Goal: Task Accomplishment & Management: Complete application form

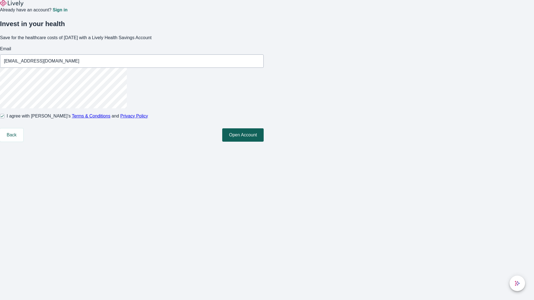
click at [264, 142] on button "Open Account" at bounding box center [242, 134] width 41 height 13
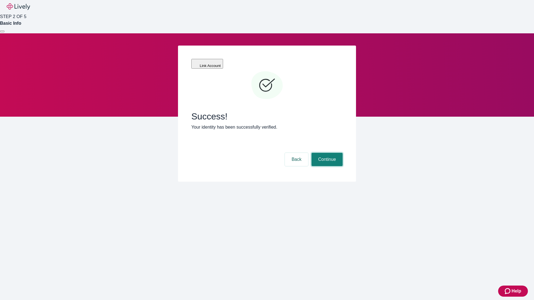
click at [326, 153] on button "Continue" at bounding box center [326, 159] width 31 height 13
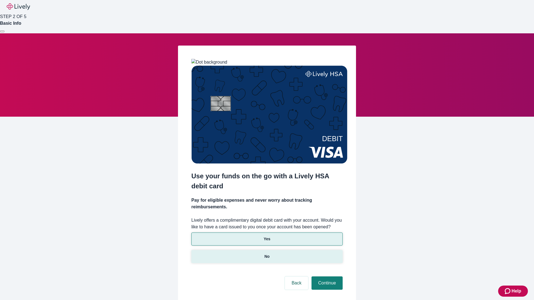
click at [267, 254] on p "No" at bounding box center [266, 257] width 5 height 6
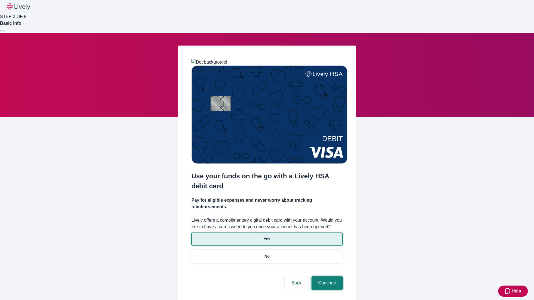
click at [326, 277] on button "Continue" at bounding box center [326, 283] width 31 height 13
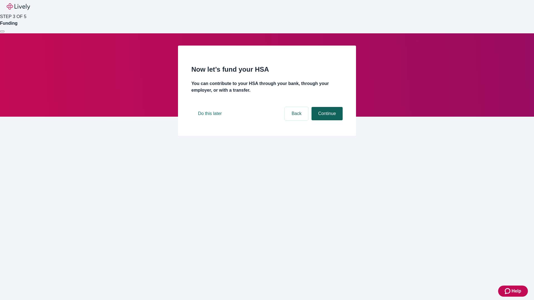
click at [326, 120] on button "Continue" at bounding box center [326, 113] width 31 height 13
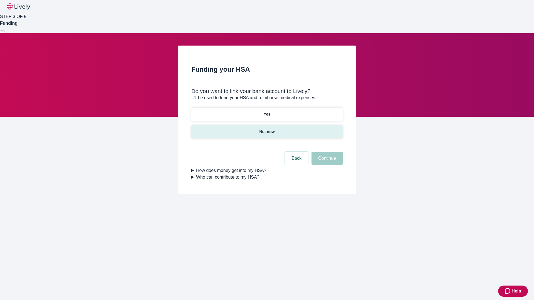
click at [267, 129] on p "Not now" at bounding box center [266, 132] width 15 height 6
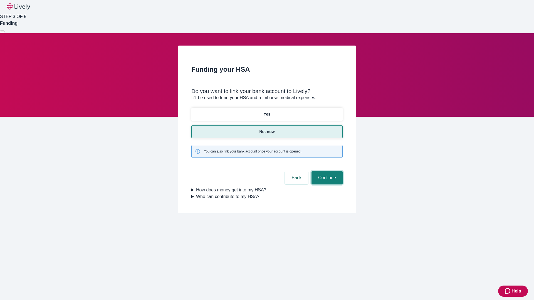
click at [326, 171] on button "Continue" at bounding box center [326, 177] width 31 height 13
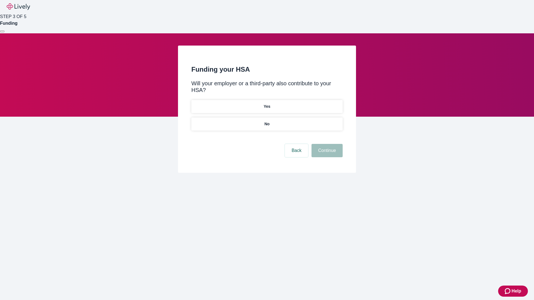
click at [267, 121] on p "No" at bounding box center [266, 124] width 5 height 6
click at [326, 144] on button "Continue" at bounding box center [326, 150] width 31 height 13
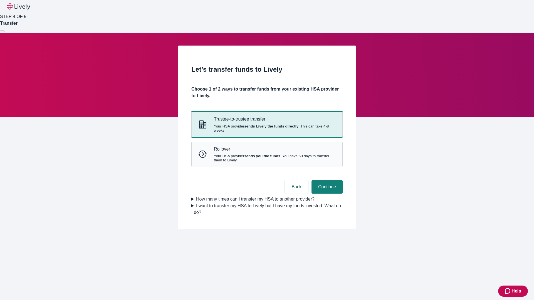
click at [267, 128] on strong "sends Lively the funds directly" at bounding box center [271, 126] width 54 height 4
click at [326, 194] on button "Continue" at bounding box center [326, 186] width 31 height 13
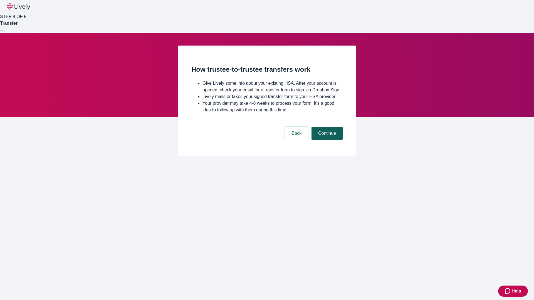
click at [326, 140] on button "Continue" at bounding box center [326, 133] width 31 height 13
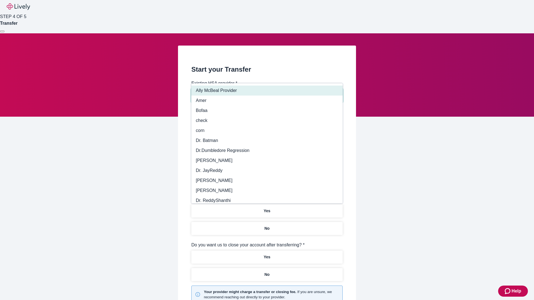
type input "Other"
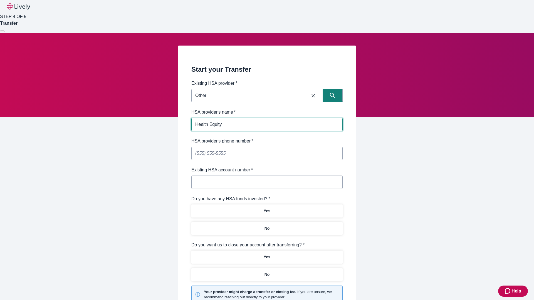
type input "Health Equity"
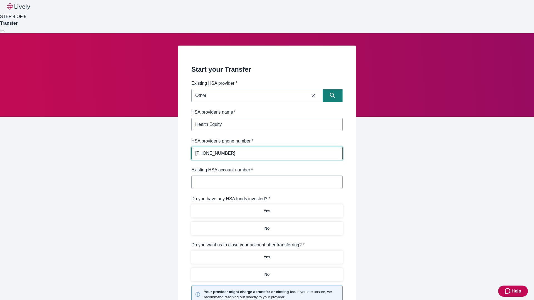
type input "(434) 343-4344"
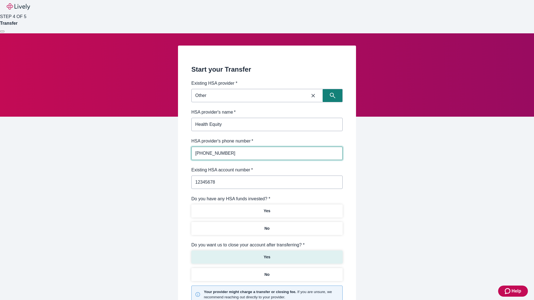
type input "12345678"
click at [267, 226] on p "No" at bounding box center [266, 229] width 5 height 6
click at [267, 254] on p "Yes" at bounding box center [267, 257] width 7 height 6
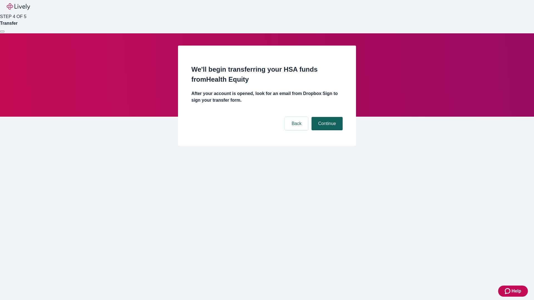
click at [326, 117] on button "Continue" at bounding box center [326, 123] width 31 height 13
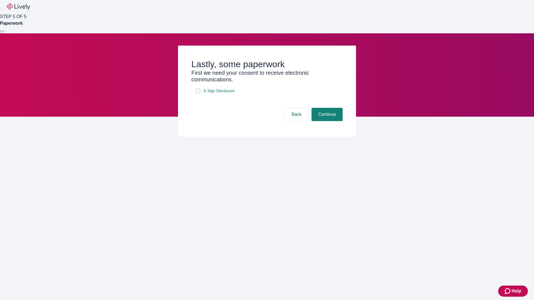
click at [198, 93] on input "E-Sign Disclosure" at bounding box center [198, 91] width 4 height 4
checkbox input "true"
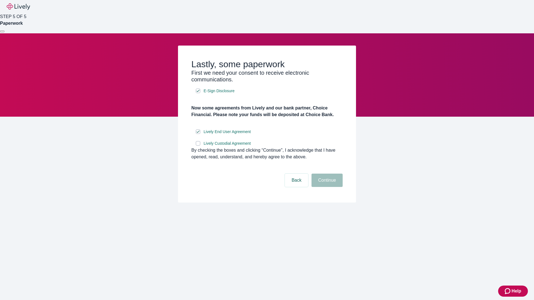
click at [198, 146] on input "Lively Custodial Agreement" at bounding box center [198, 143] width 4 height 4
checkbox input "true"
click at [326, 187] on button "Continue" at bounding box center [326, 180] width 31 height 13
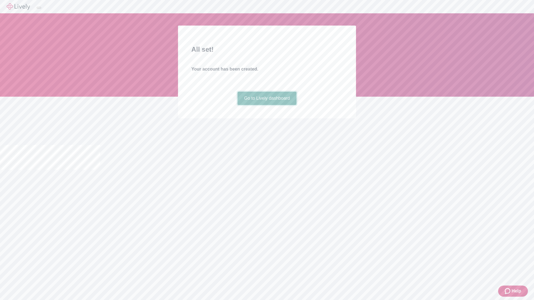
click at [267, 105] on link "Go to Lively dashboard" at bounding box center [266, 98] width 59 height 13
